Goal: Transaction & Acquisition: Purchase product/service

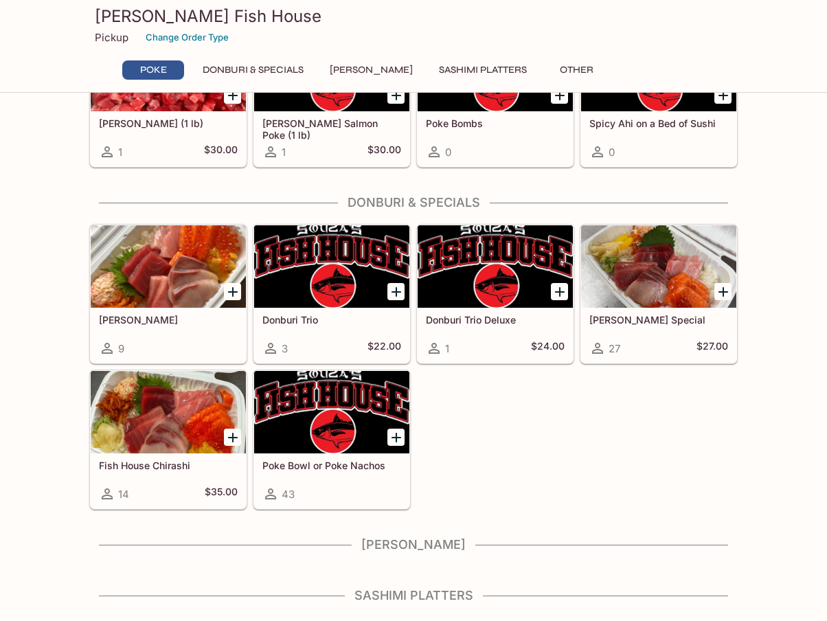
scroll to position [188, 0]
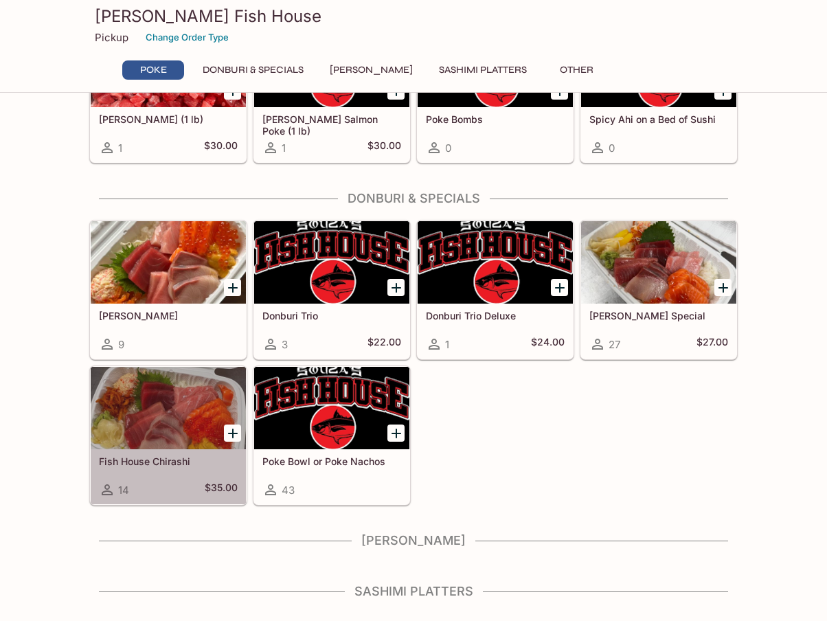
click at [106, 489] on icon at bounding box center [107, 490] width 11 height 11
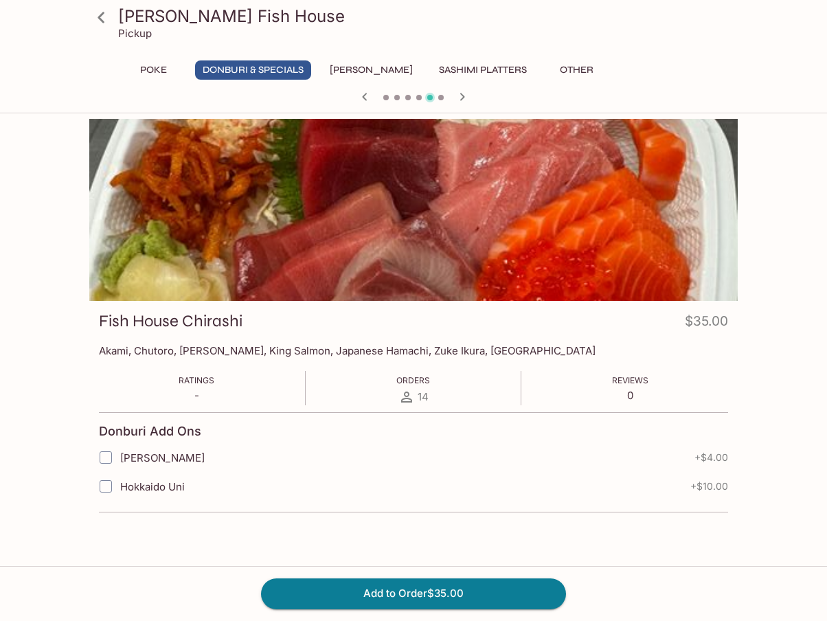
click at [405, 398] on icon at bounding box center [406, 397] width 11 height 11
click at [422, 398] on span "14" at bounding box center [423, 396] width 11 height 13
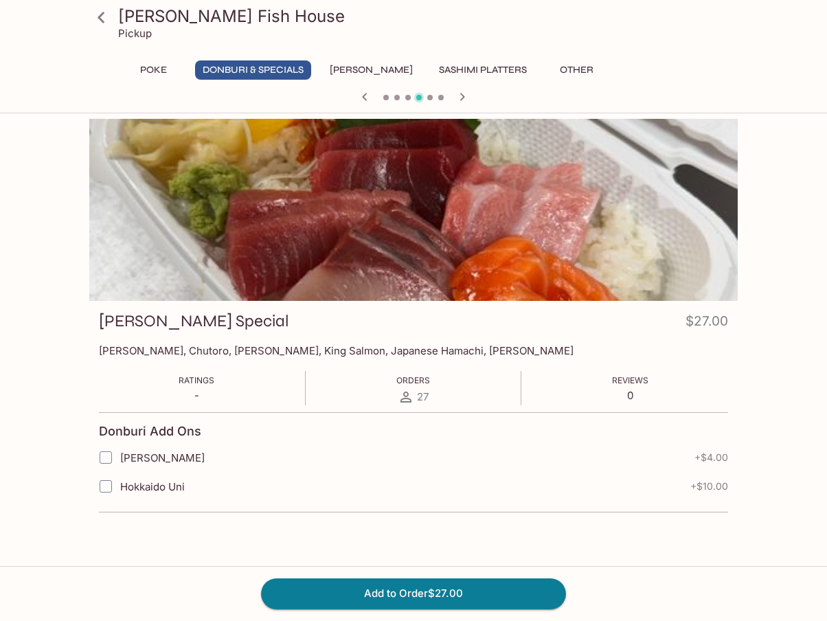
click at [380, 60] on div "[PERSON_NAME] Fish House Pickup Poke Donburi & Specials Sushi Cakes Sashimi Pla…" at bounding box center [414, 54] width 660 height 109
click at [381, 71] on button "[PERSON_NAME]" at bounding box center [371, 69] width 98 height 19
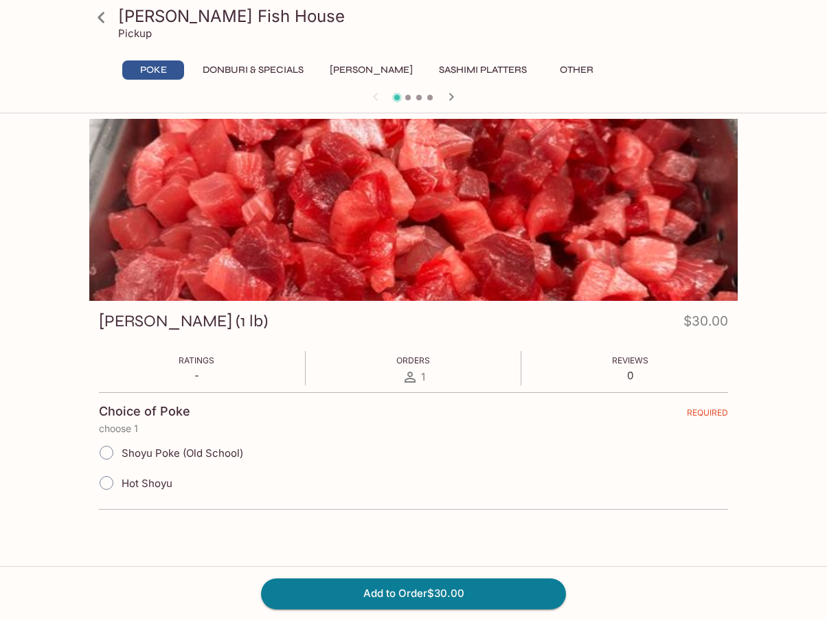
drag, startPoint x: 432, startPoint y: 71, endPoint x: 364, endPoint y: 69, distance: 68.1
click at [364, 69] on div "Poke Donburi & Specials Sushi Cakes Sashimi Platters Other" at bounding box center [414, 69] width 594 height 19
click at [364, 69] on button "[PERSON_NAME]" at bounding box center [371, 69] width 98 height 19
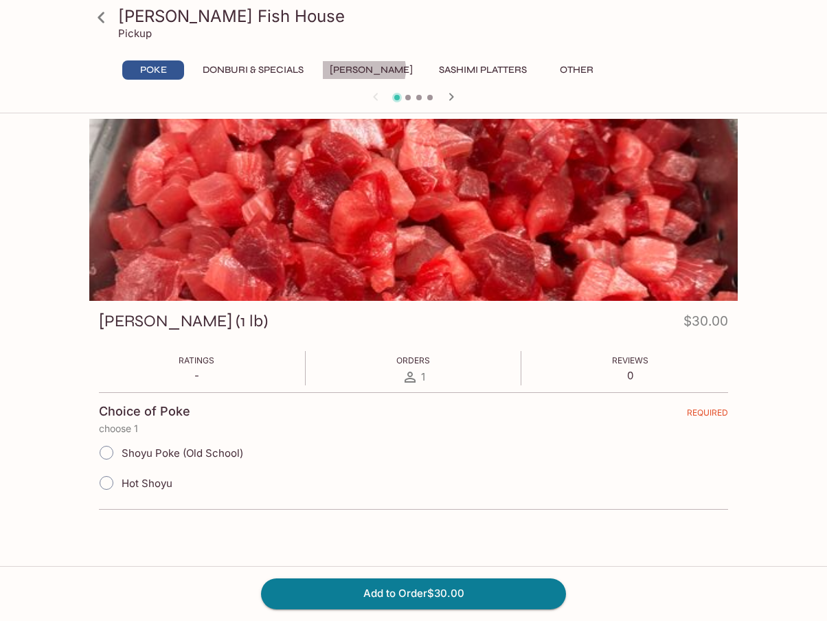
click at [364, 69] on button "[PERSON_NAME]" at bounding box center [371, 69] width 98 height 19
click at [103, 19] on icon at bounding box center [101, 17] width 24 height 24
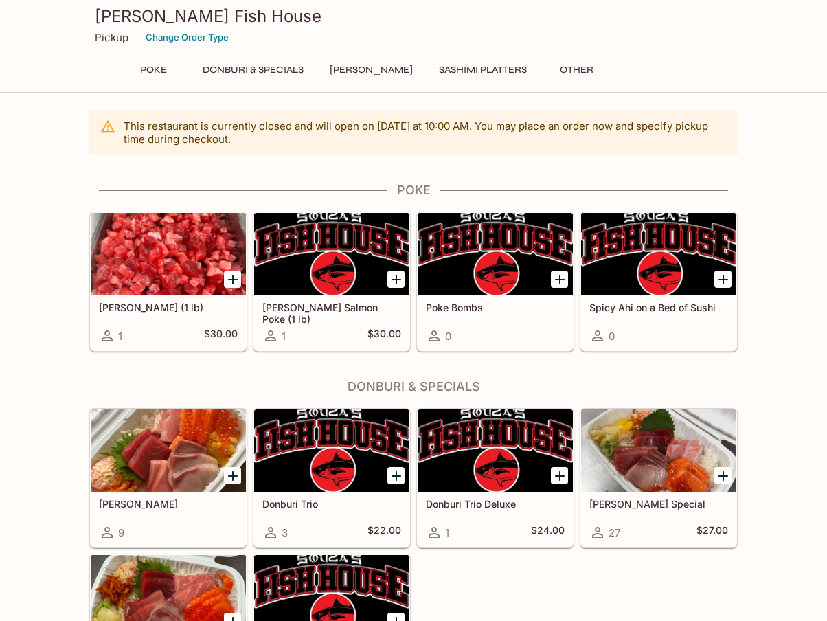
scroll to position [225, 0]
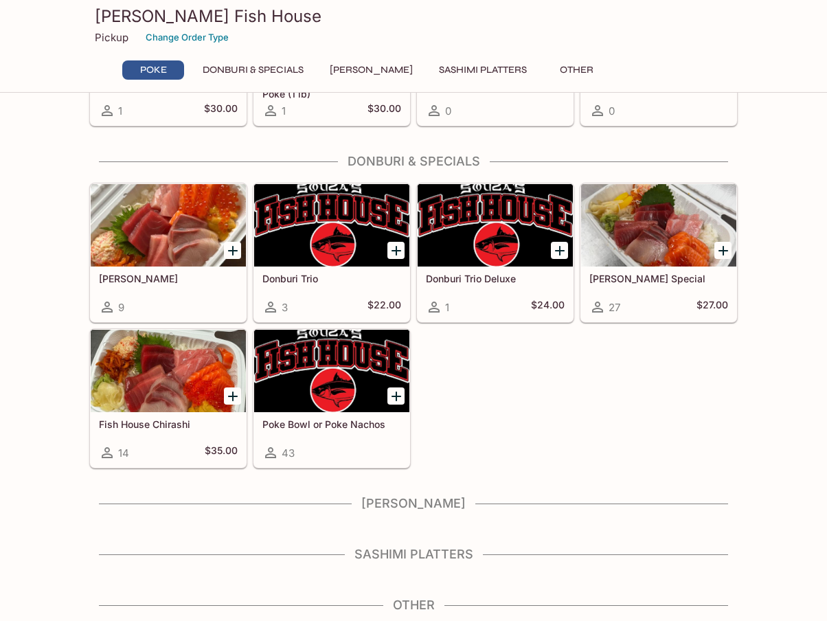
click at [427, 499] on h4 "[PERSON_NAME]" at bounding box center [413, 503] width 649 height 15
